Goal: Task Accomplishment & Management: Manage account settings

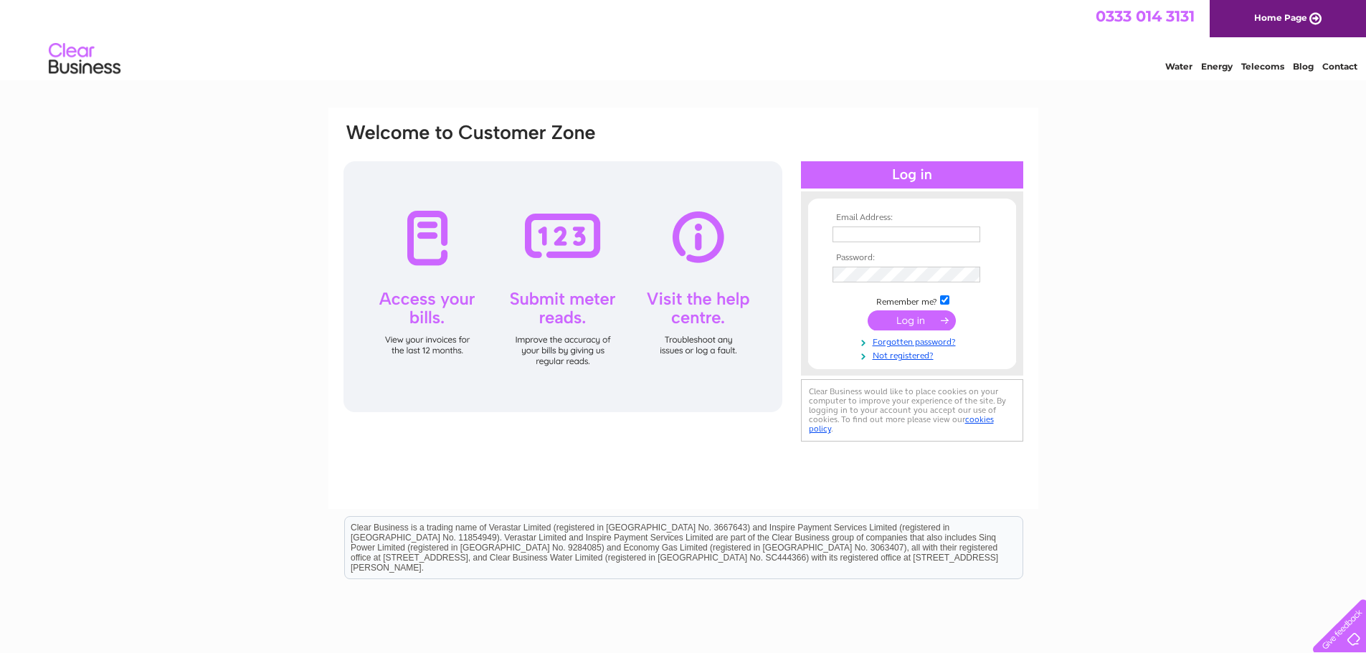
click at [874, 234] on input "text" at bounding box center [907, 235] width 148 height 16
paste input "invoices@laingsuk.com"
type input "invoices@laingsuk.com"
click at [900, 321] on input "submit" at bounding box center [912, 322] width 88 height 20
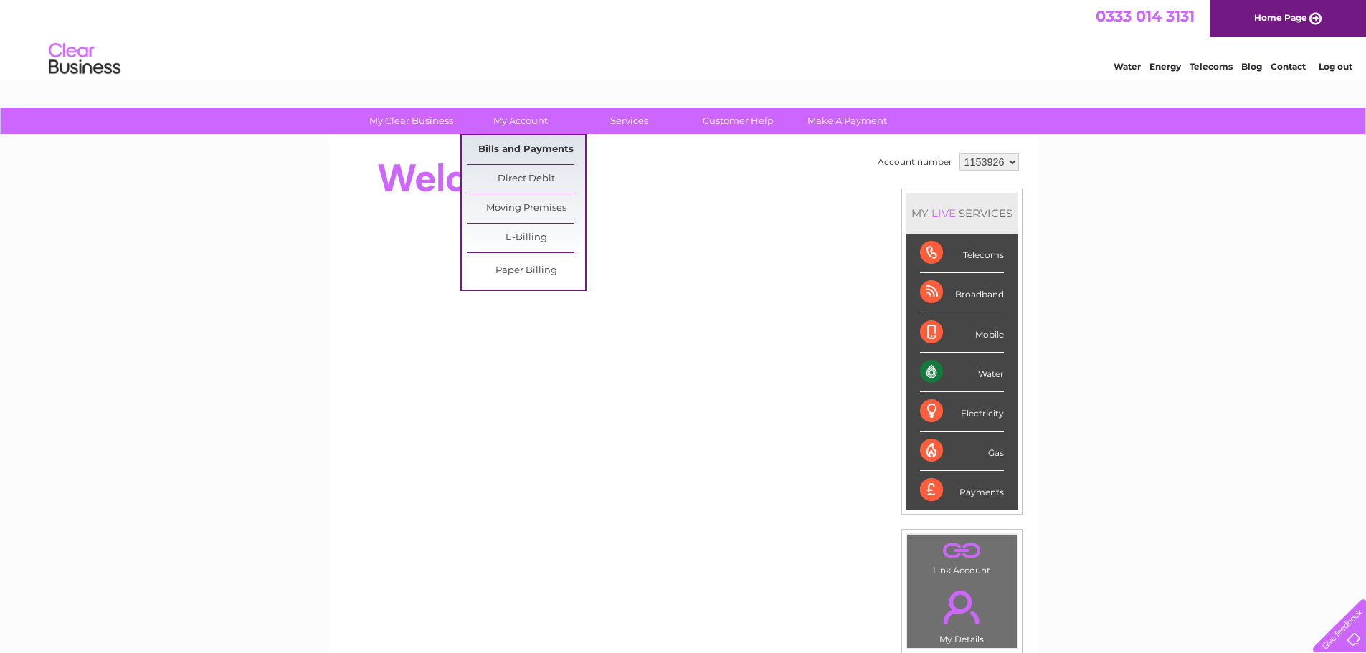
click at [519, 141] on link "Bills and Payments" at bounding box center [526, 150] width 118 height 29
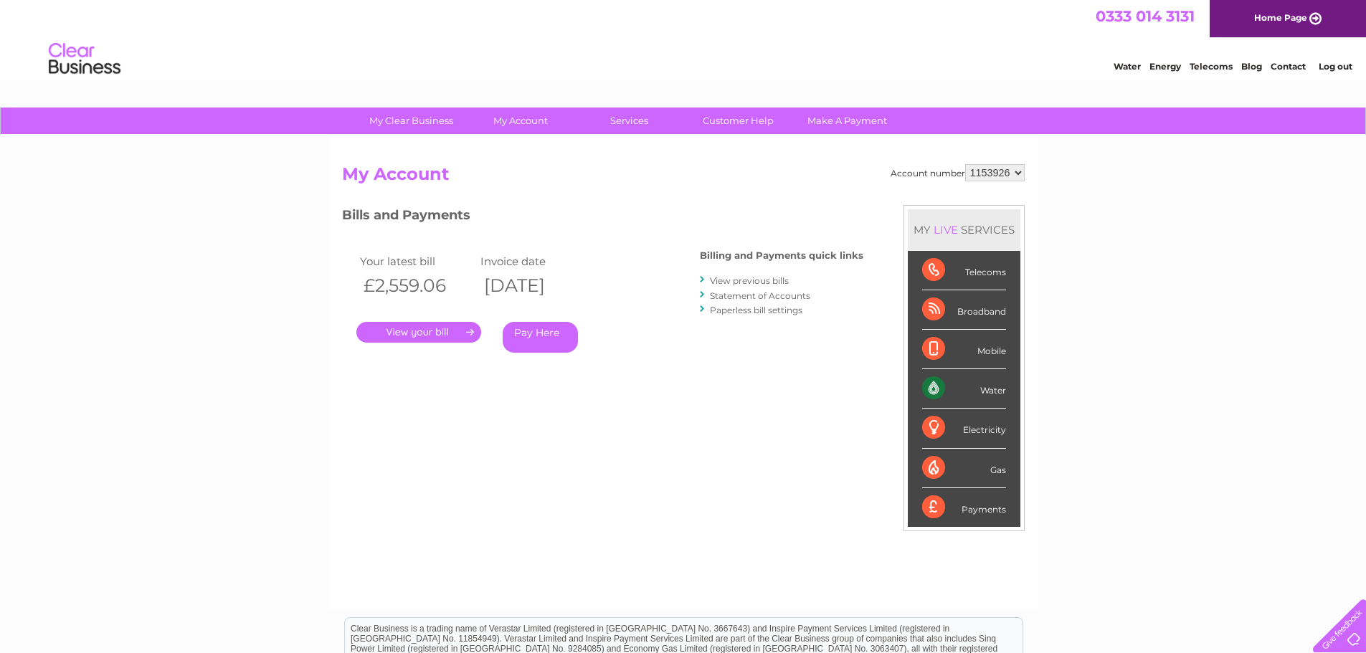
click at [379, 333] on link "." at bounding box center [418, 332] width 125 height 21
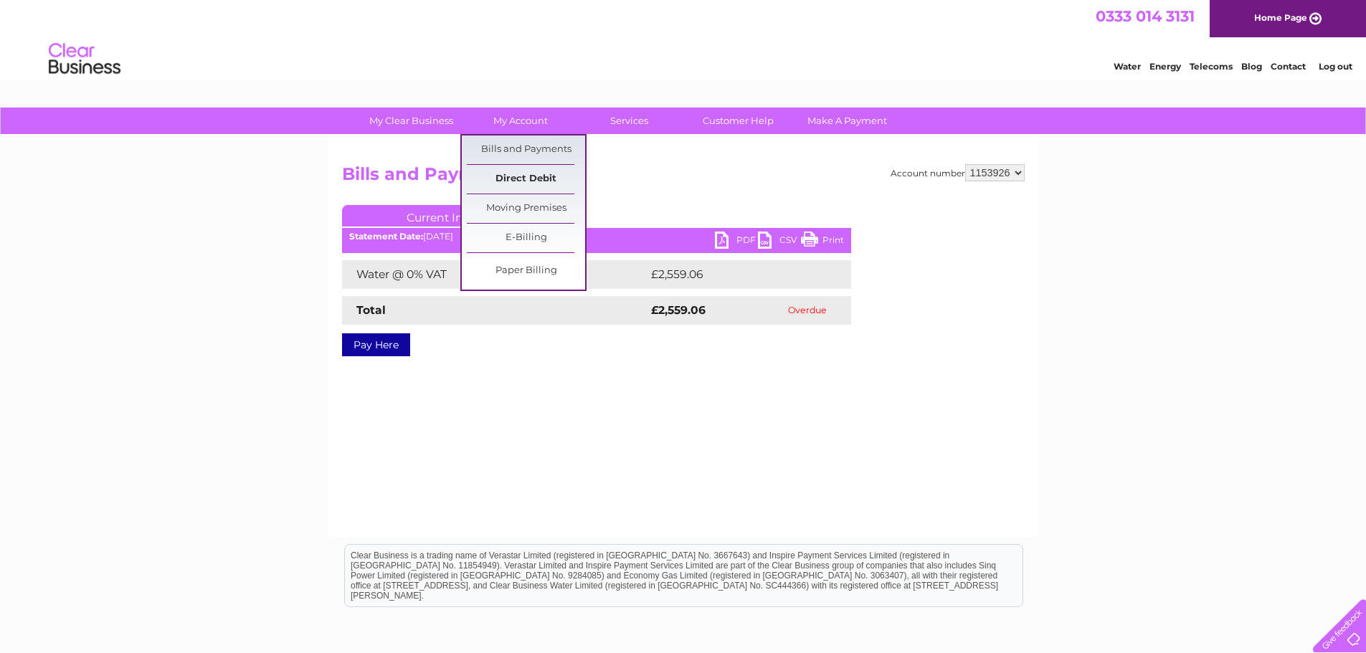
click at [532, 174] on link "Direct Debit" at bounding box center [526, 179] width 118 height 29
